Goal: Information Seeking & Learning: Check status

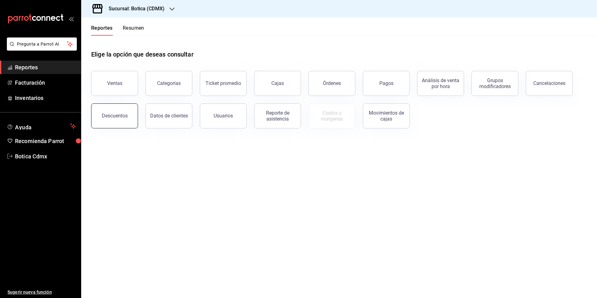
click at [106, 110] on button "Descuentos" at bounding box center [114, 115] width 47 height 25
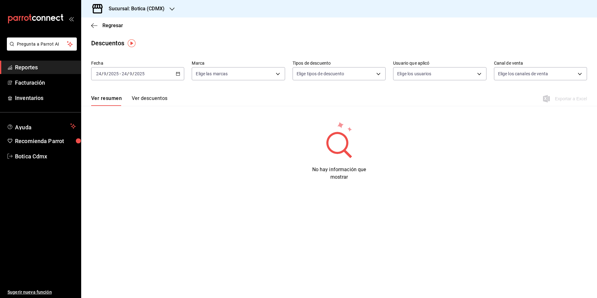
click at [150, 98] on button "Ver descuentos" at bounding box center [150, 100] width 36 height 11
click at [110, 23] on span "Regresar" at bounding box center [112, 25] width 21 height 6
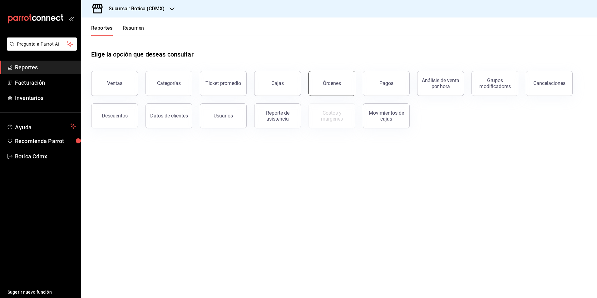
click at [326, 87] on button "Órdenes" at bounding box center [331, 83] width 47 height 25
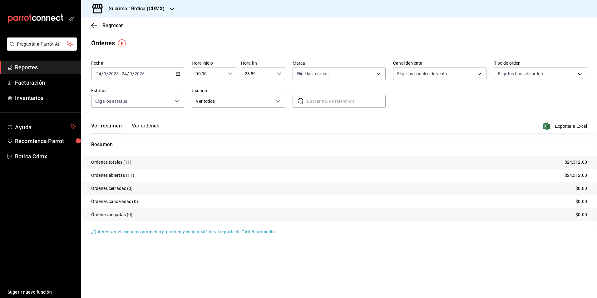
click at [201, 75] on input "00:00" at bounding box center [208, 73] width 33 height 12
click at [208, 115] on button "02" at bounding box center [203, 119] width 20 height 12
type input "02:00"
